Goal: Transaction & Acquisition: Purchase product/service

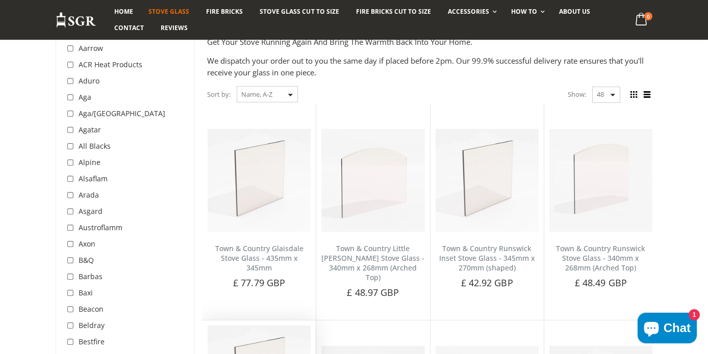
scroll to position [204, 0]
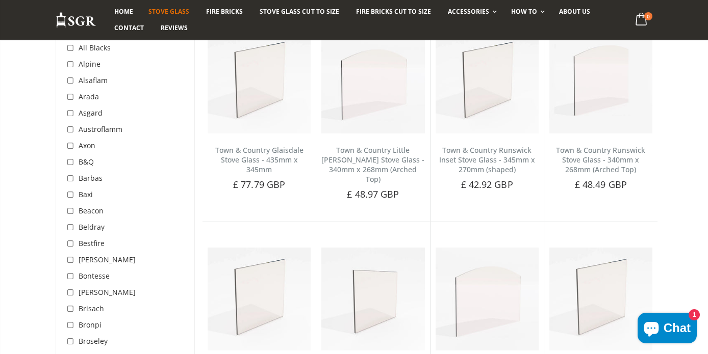
click at [70, 192] on input "checkbox" at bounding box center [71, 195] width 10 height 10
checkbox input "true"
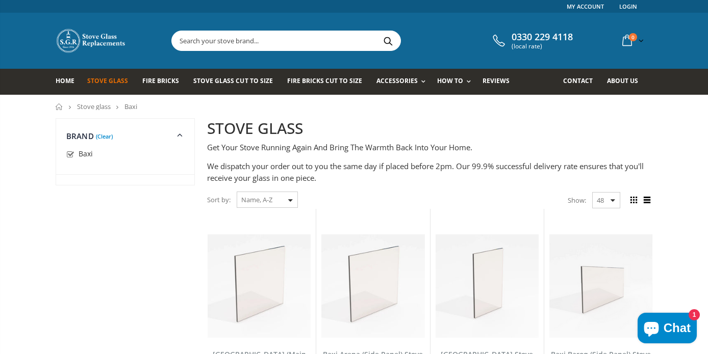
click at [193, 42] on input "text" at bounding box center [343, 40] width 343 height 19
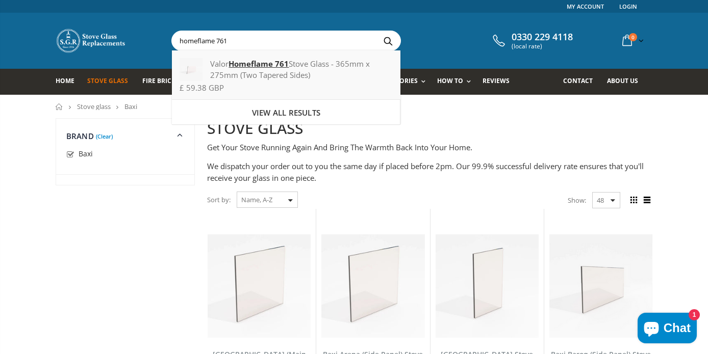
type input "homeflame 761"
click at [268, 64] on strong "Homeflame 761" at bounding box center [258, 64] width 60 height 10
